Goal: Find specific page/section: Find specific page/section

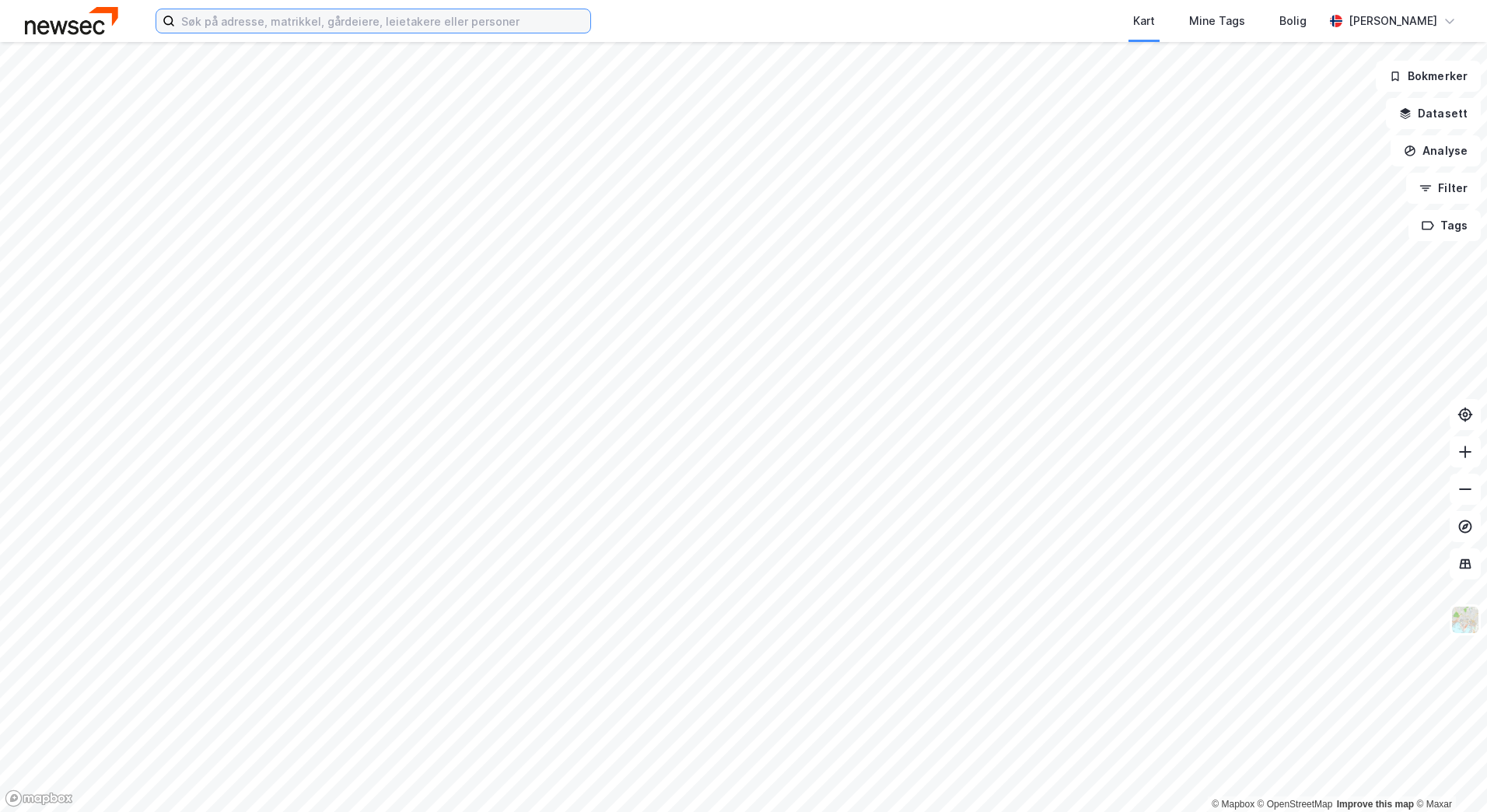
click at [414, 27] on input at bounding box center [382, 21] width 416 height 23
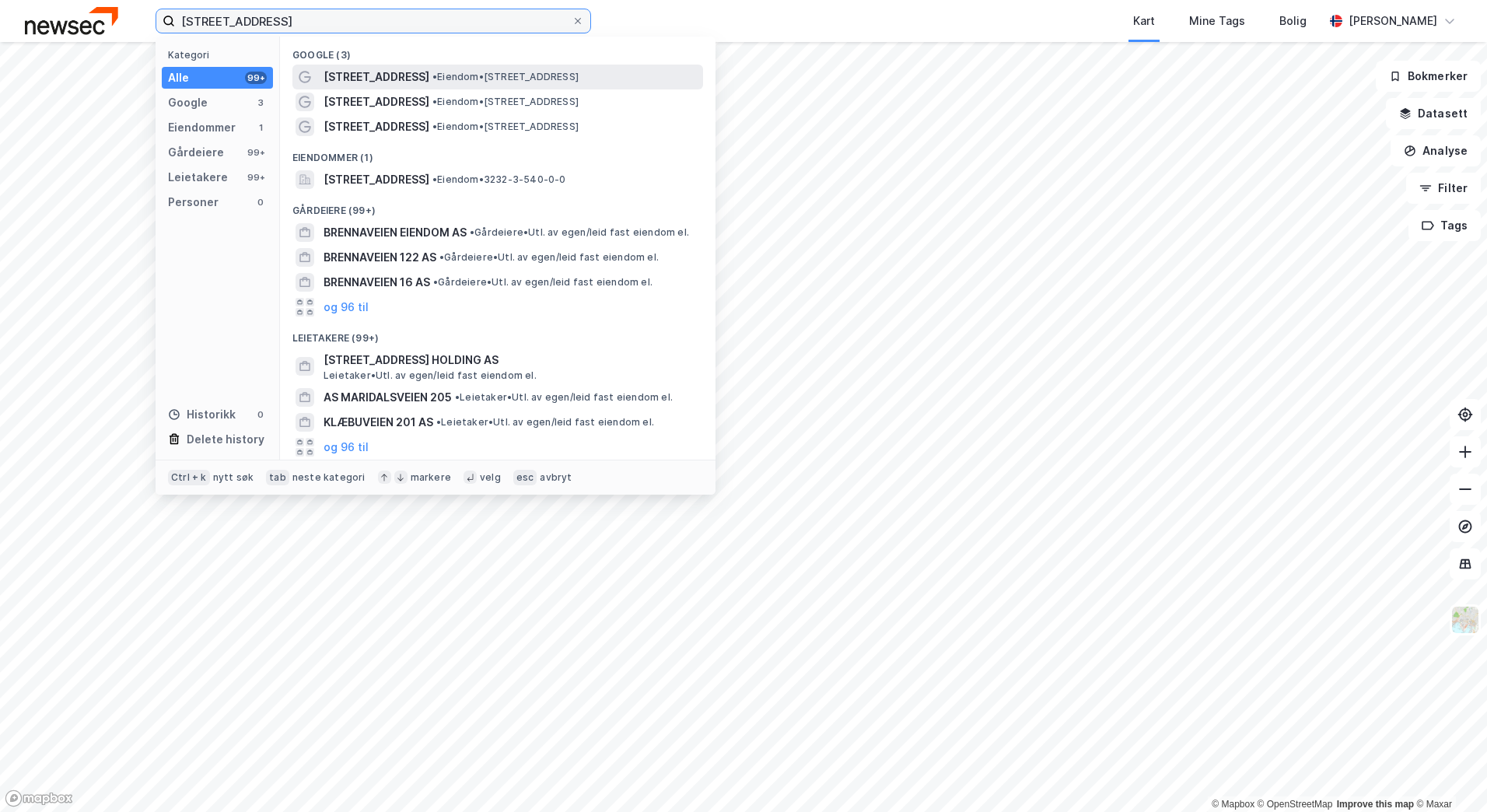
type input "[STREET_ADDRESS]"
click at [481, 76] on span "• Eiendom • [STREET_ADDRESS]" at bounding box center [505, 77] width 146 height 13
